Goal: Task Accomplishment & Management: Use online tool/utility

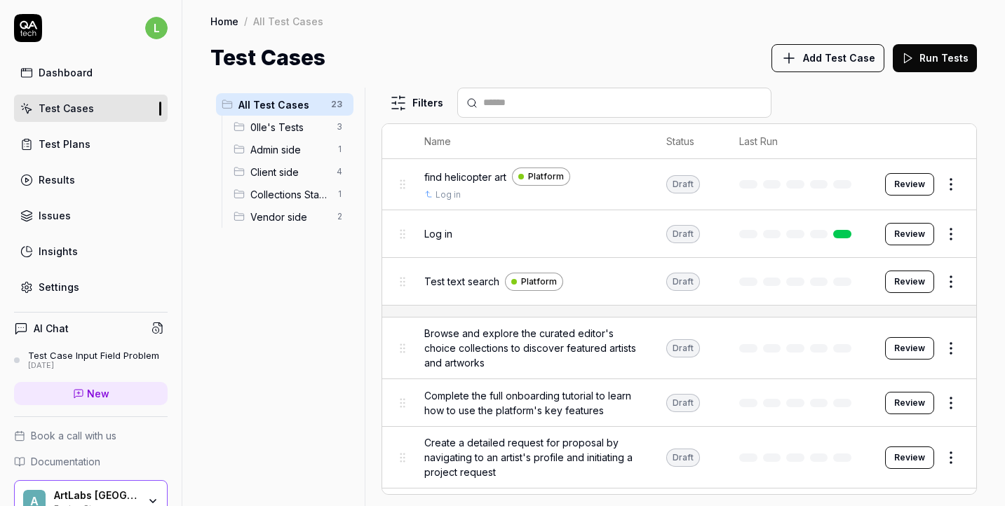
click at [88, 147] on link "Test Plans" at bounding box center [91, 143] width 154 height 27
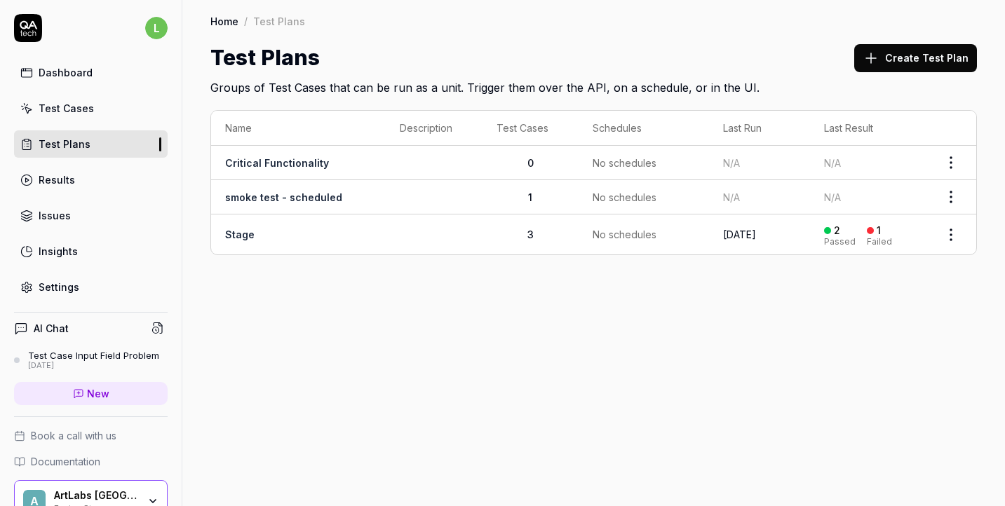
click at [309, 236] on td "Stage" at bounding box center [298, 235] width 175 height 40
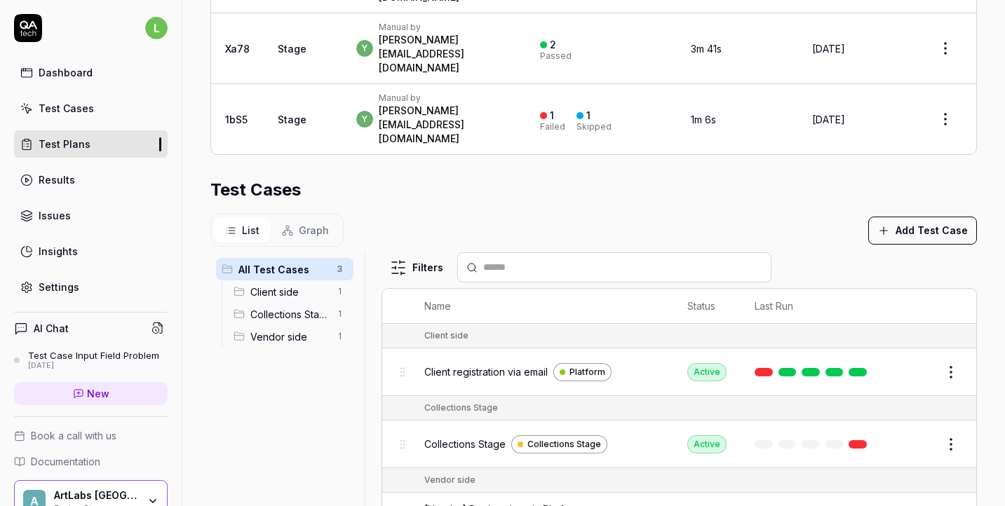
scroll to position [454, 0]
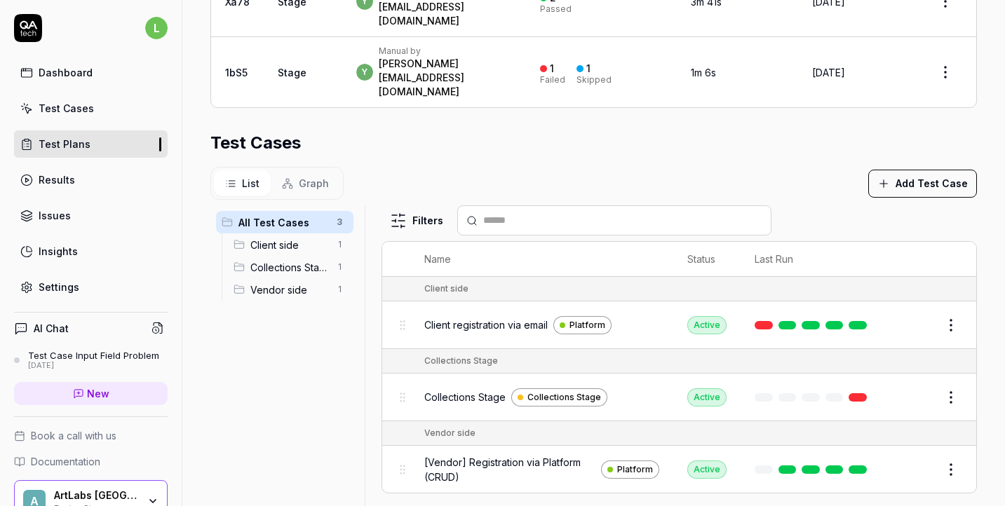
click at [292, 283] on span "Vendor side" at bounding box center [289, 290] width 78 height 15
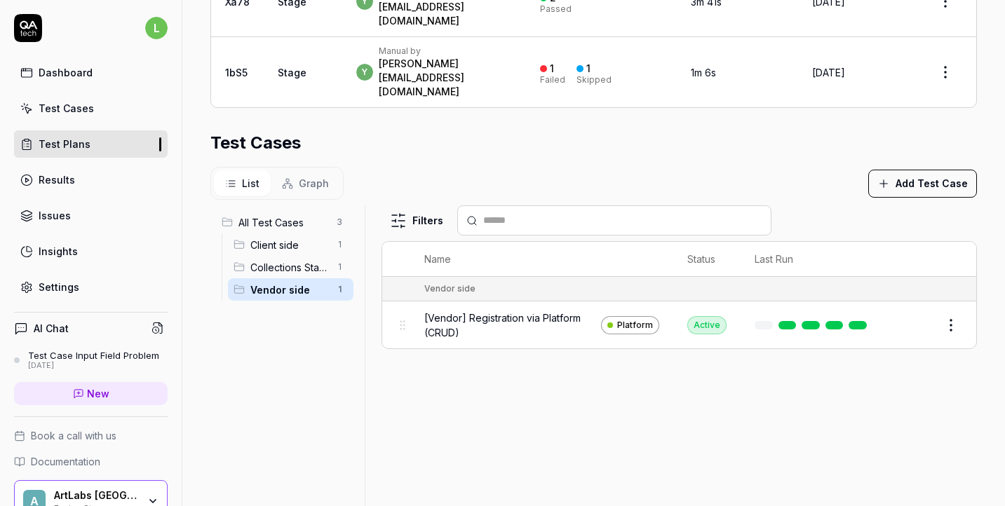
click at [278, 260] on span "Collections Stage" at bounding box center [289, 267] width 78 height 15
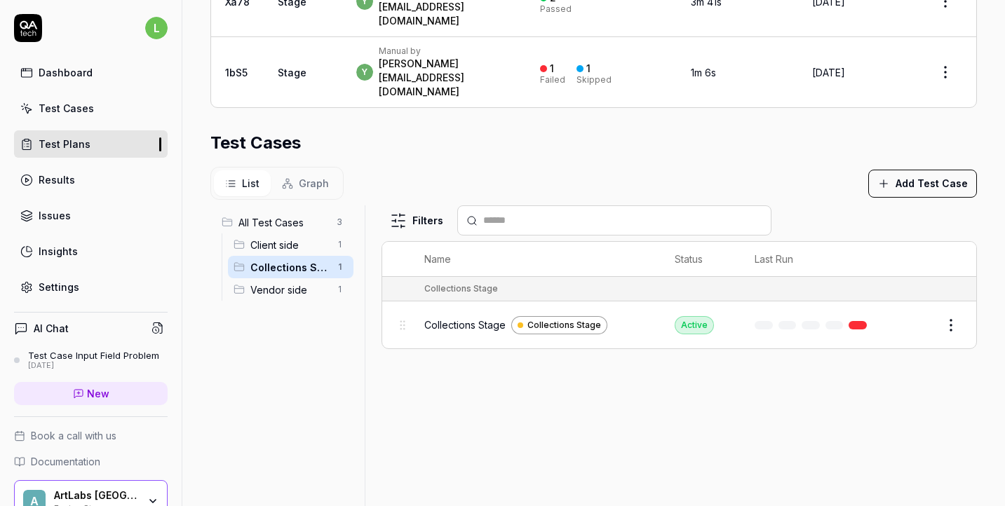
click at [268, 233] on div "Client side 1" at bounding box center [290, 244] width 125 height 22
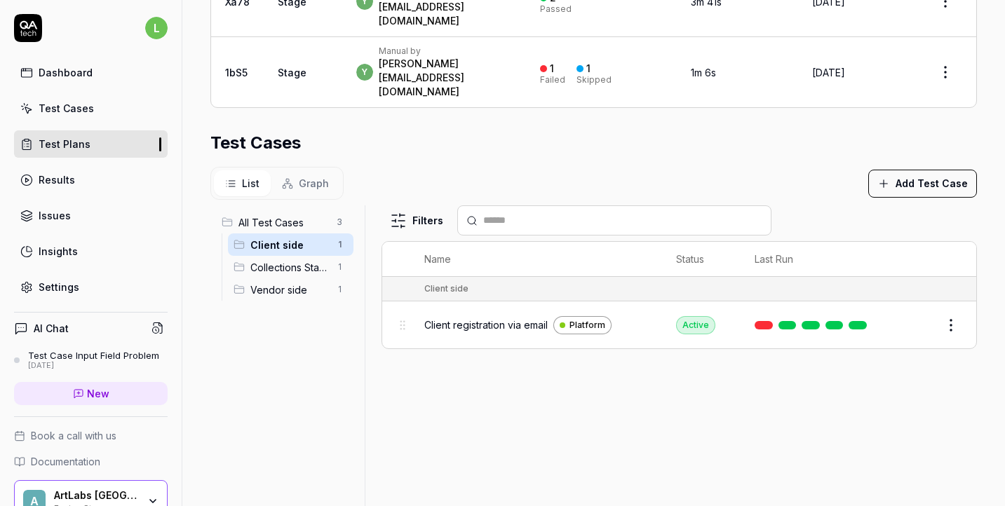
click at [275, 283] on span "Vendor side" at bounding box center [289, 290] width 78 height 15
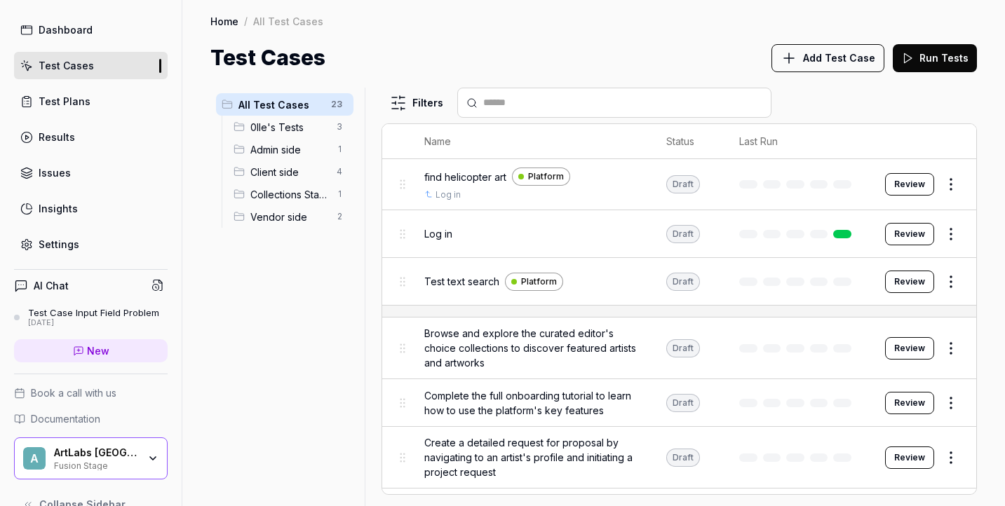
scroll to position [70, 0]
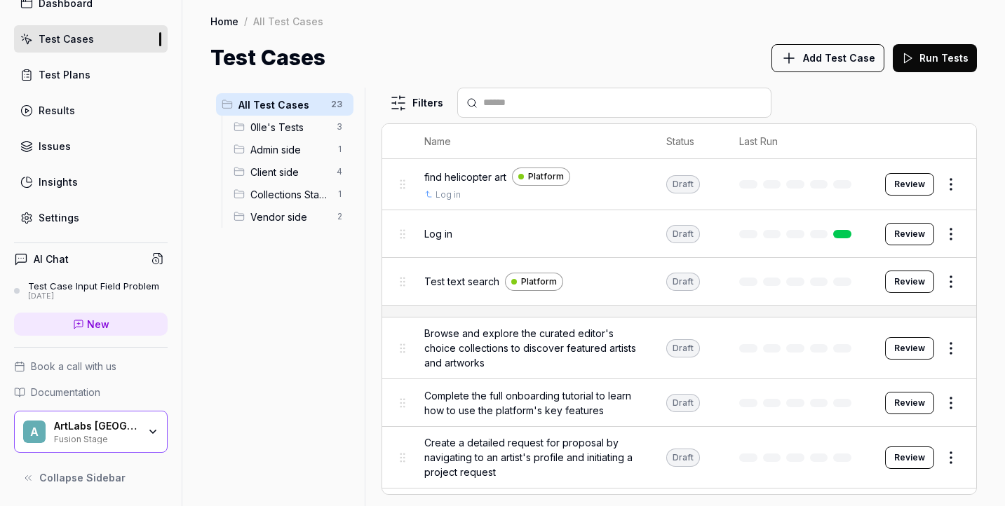
click at [277, 220] on span "Vendor side" at bounding box center [289, 217] width 78 height 15
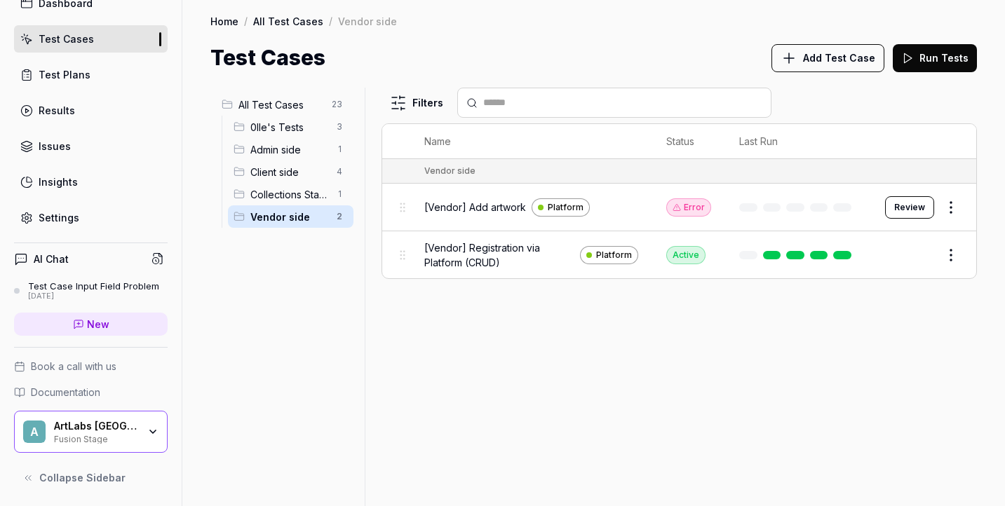
click at [462, 212] on span "[Vendor] Add artwork" at bounding box center [475, 207] width 102 height 15
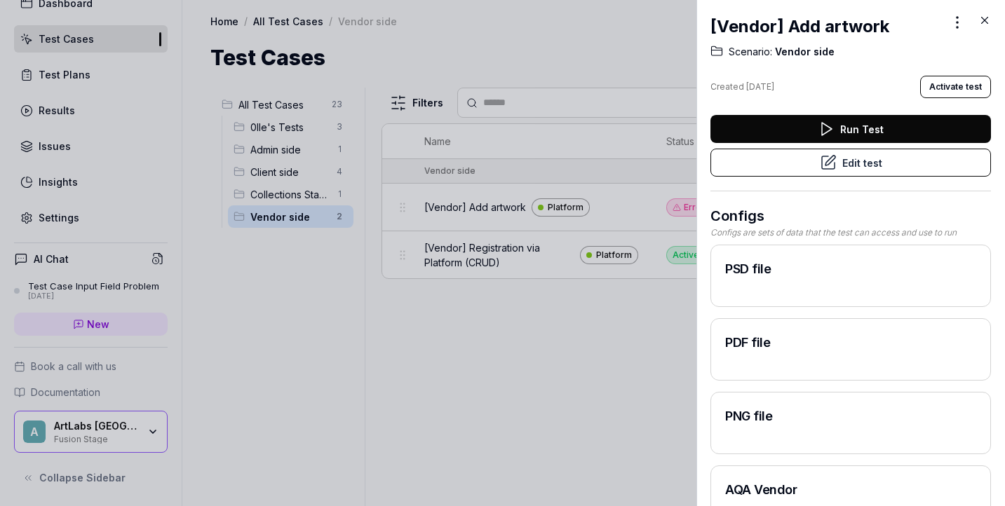
click at [850, 170] on button "Edit test" at bounding box center [850, 163] width 280 height 28
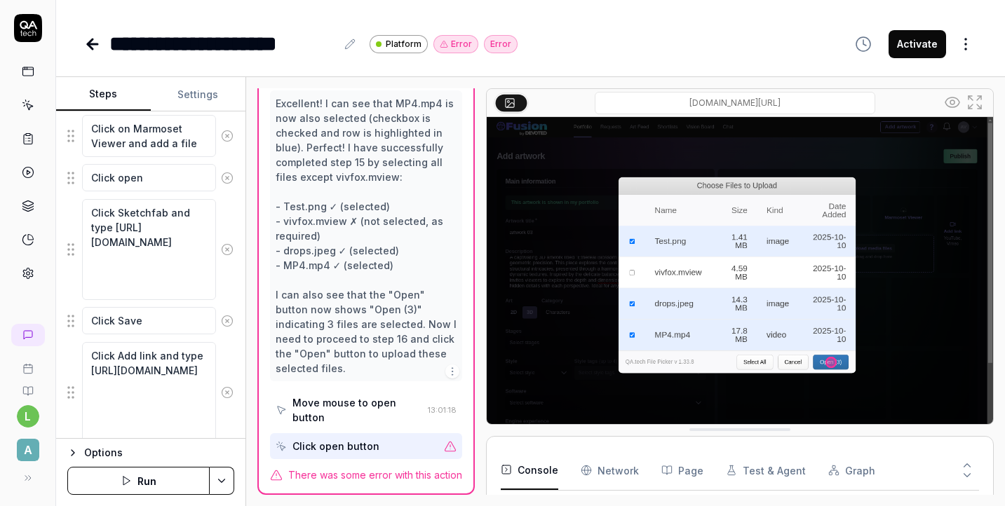
scroll to position [918, 0]
type textarea "*"
